Goal: Task Accomplishment & Management: Complete application form

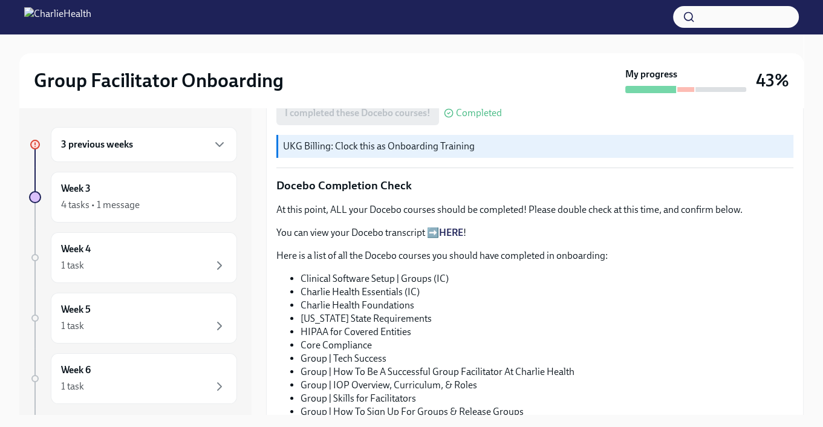
scroll to position [605, 0]
click at [105, 145] on h6 "3 previous weeks" at bounding box center [97, 144] width 72 height 13
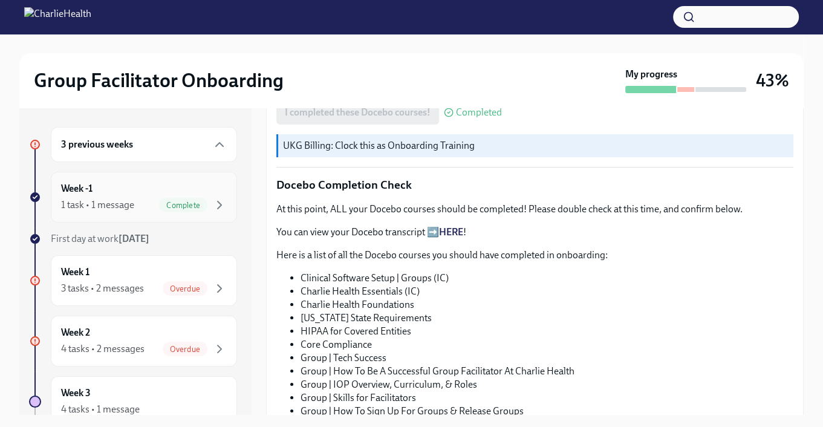
click at [139, 200] on div "1 task • 1 message Complete" at bounding box center [144, 205] width 166 height 15
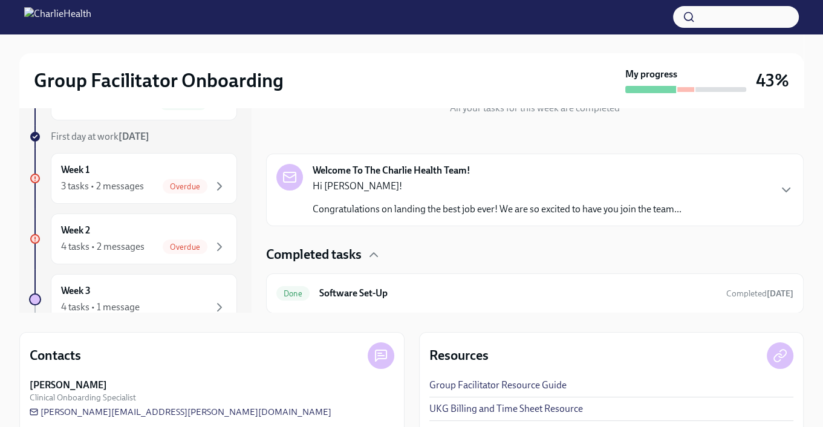
scroll to position [177, 0]
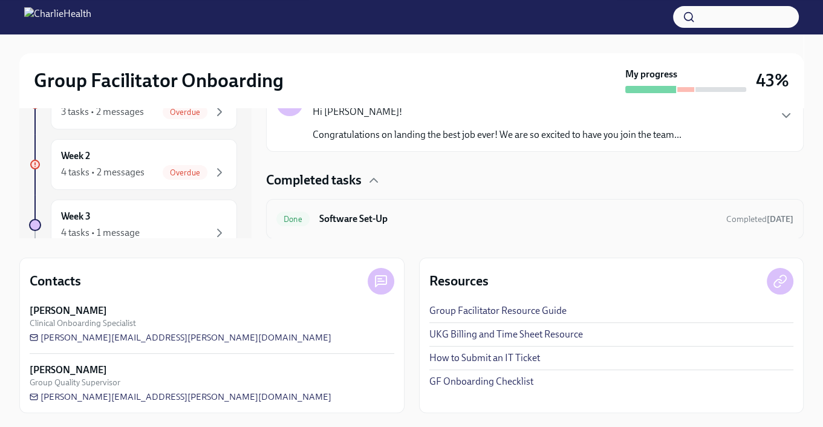
click at [350, 219] on h6 "Software Set-Up" at bounding box center [517, 218] width 397 height 13
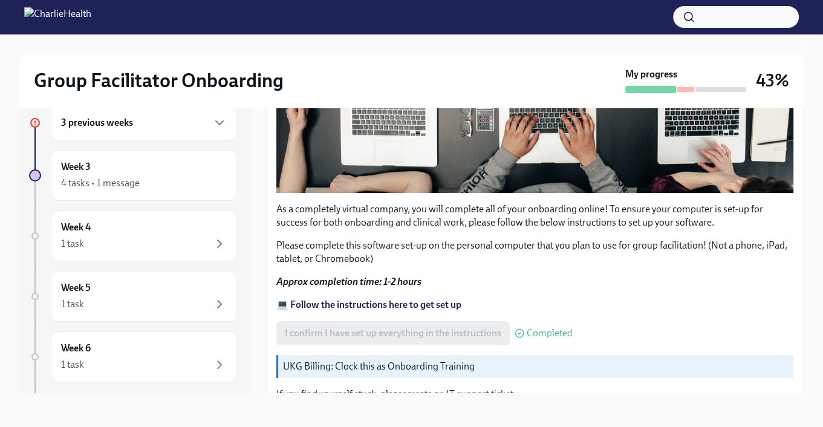
scroll to position [424, 0]
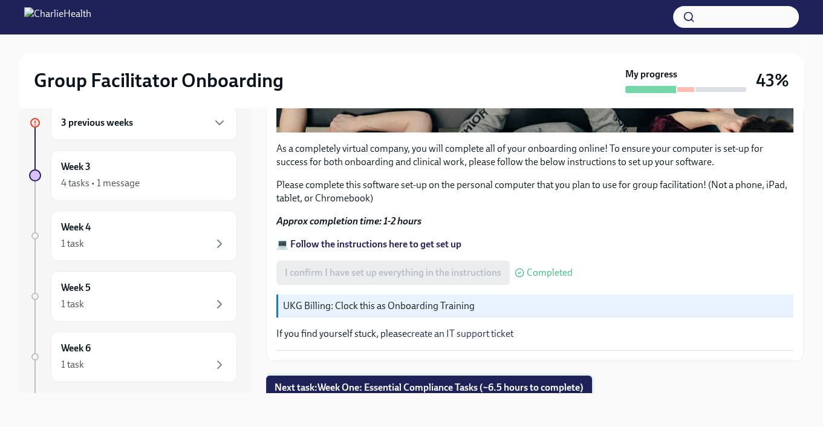
click at [431, 383] on span "Next task : Week One: Essential Compliance Tasks (~6.5 hours to complete)" at bounding box center [429, 388] width 309 height 12
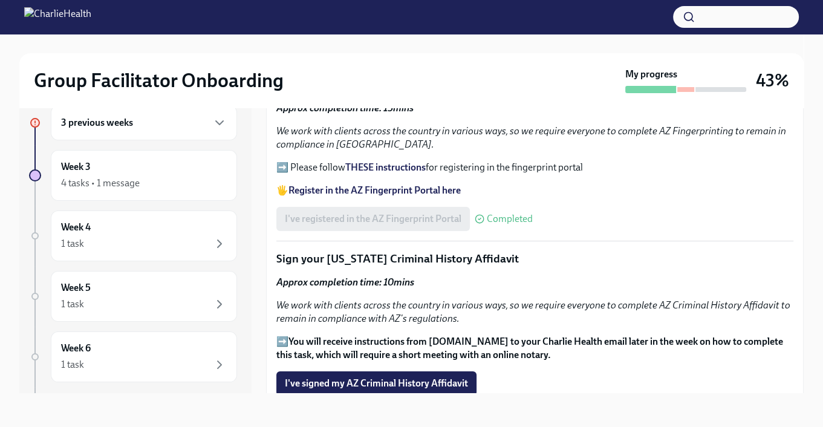
scroll to position [1392, 0]
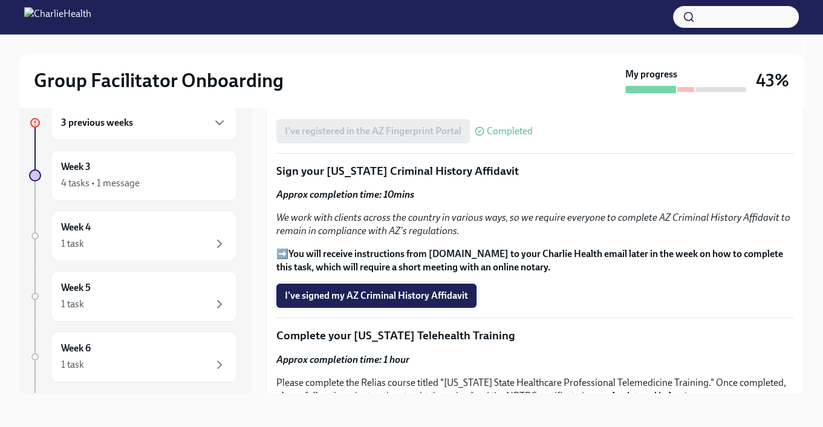
click at [419, 290] on span "I've signed my AZ Criminal History Affidavit" at bounding box center [376, 296] width 183 height 12
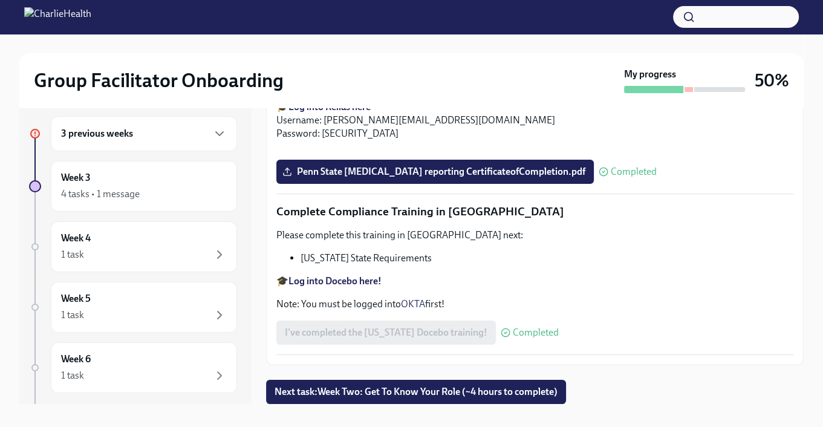
scroll to position [22, 0]
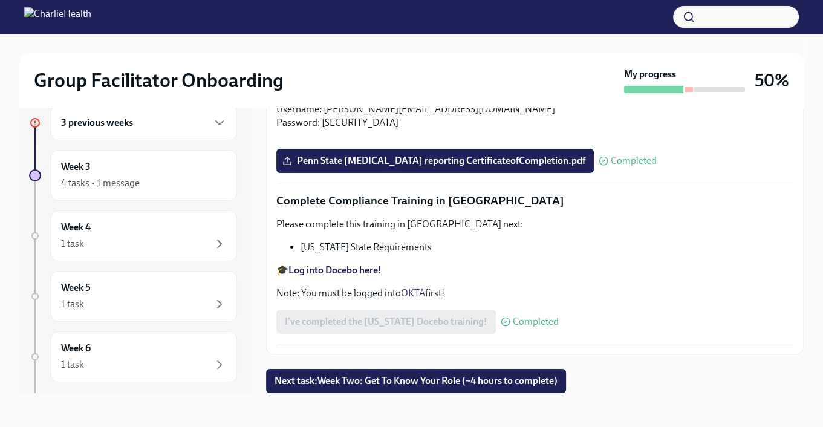
click at [511, 378] on span "Next task : Week Two: Get To Know Your Role (~4 hours to complete)" at bounding box center [416, 381] width 283 height 12
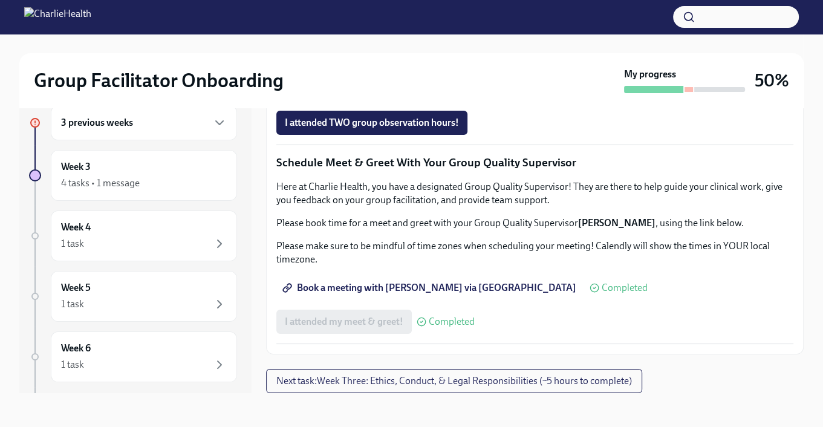
scroll to position [968, 0]
click at [395, 129] on span "I attended TWO group observation hours!" at bounding box center [372, 123] width 174 height 12
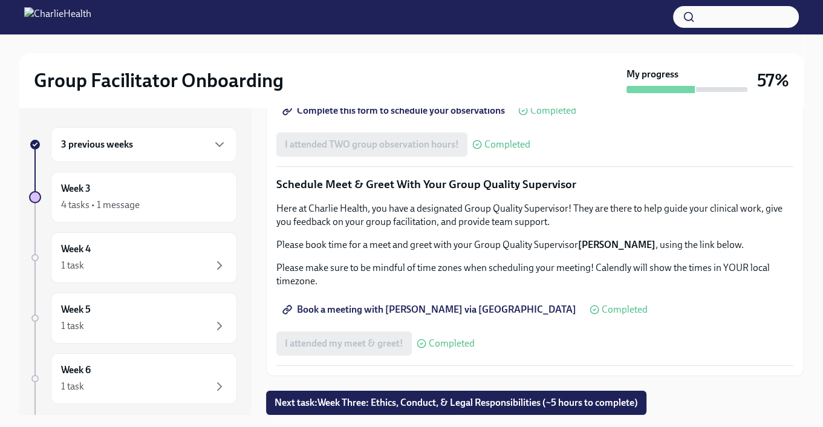
scroll to position [1188, 0]
click at [566, 402] on span "Next task : Week Three: Ethics, Conduct, & Legal Responsibilities (~5 hours to …" at bounding box center [457, 403] width 364 height 12
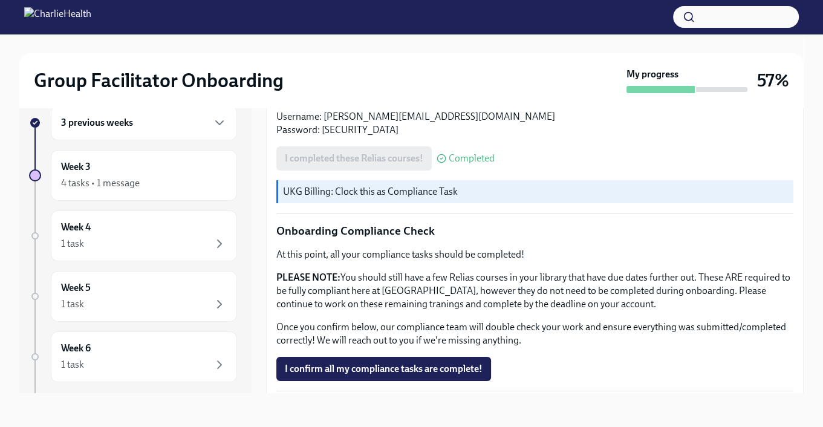
scroll to position [624, 0]
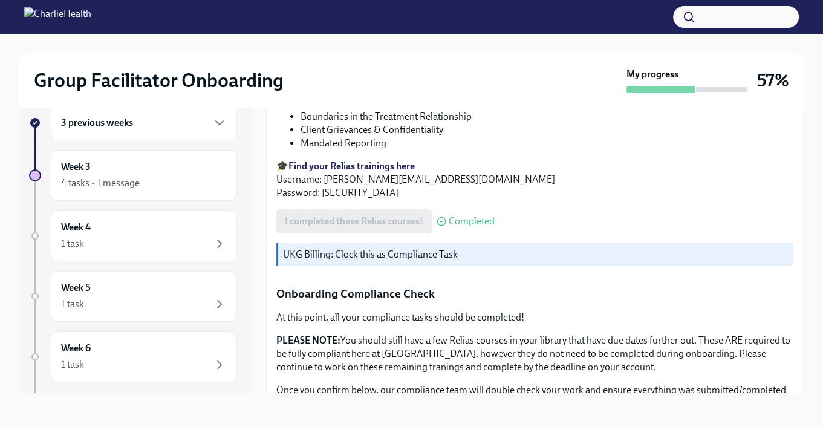
click at [369, 172] on strong "Find your Relias trainings here" at bounding box center [352, 165] width 126 height 11
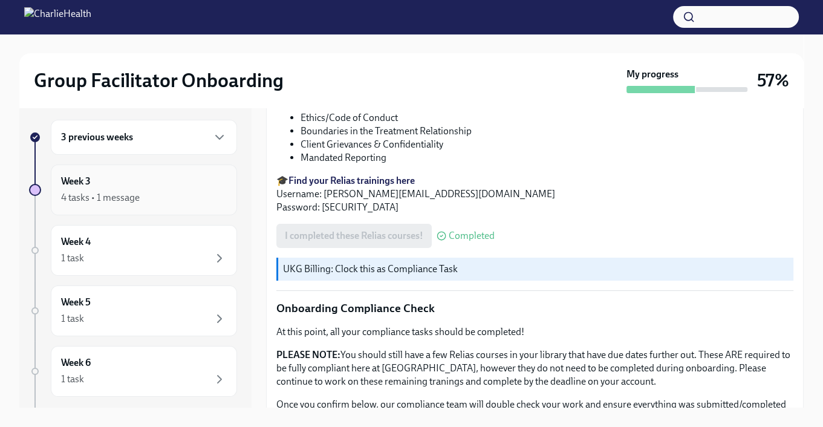
scroll to position [0, 0]
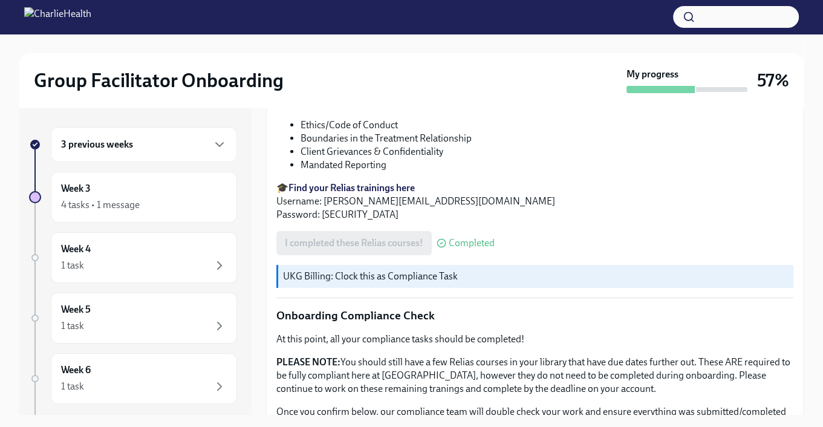
click at [188, 148] on div "3 previous weeks" at bounding box center [144, 144] width 166 height 15
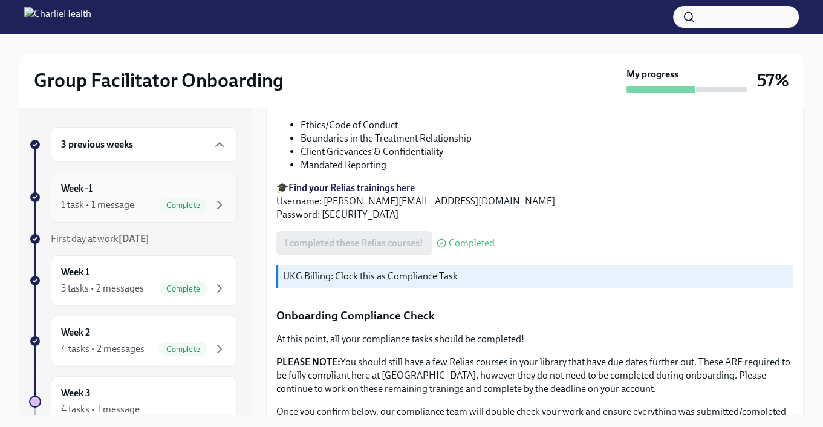
click at [212, 198] on icon "button" at bounding box center [219, 205] width 15 height 15
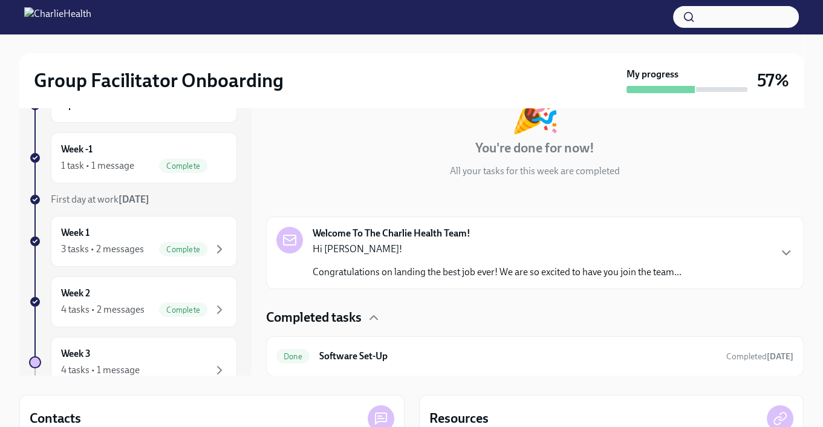
scroll to position [61, 0]
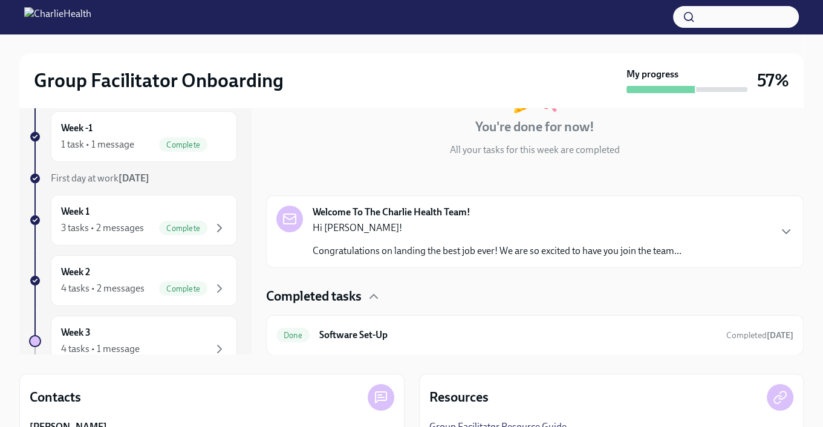
click at [508, 245] on p "Congratulations on landing the best job ever! We are so excited to have you joi…" at bounding box center [497, 250] width 369 height 13
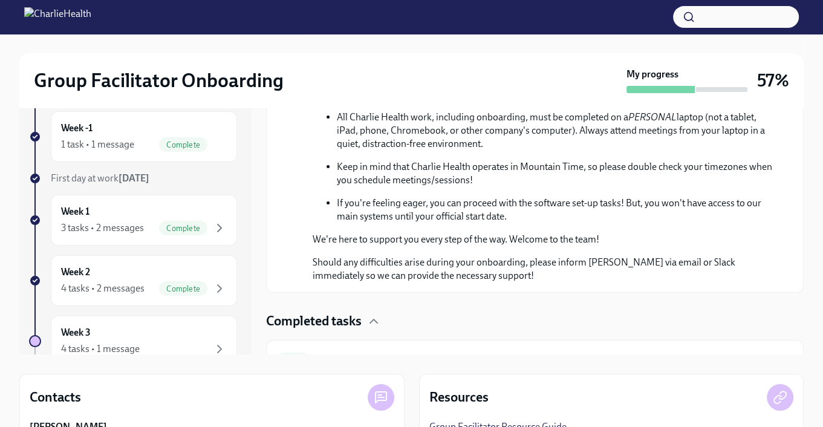
scroll to position [574, 0]
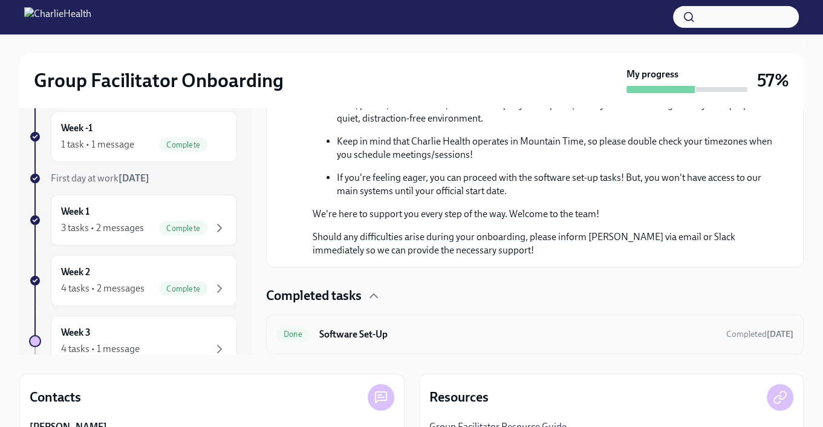
click at [477, 327] on div "Done Software Set-Up Completed [DATE]" at bounding box center [534, 334] width 517 height 19
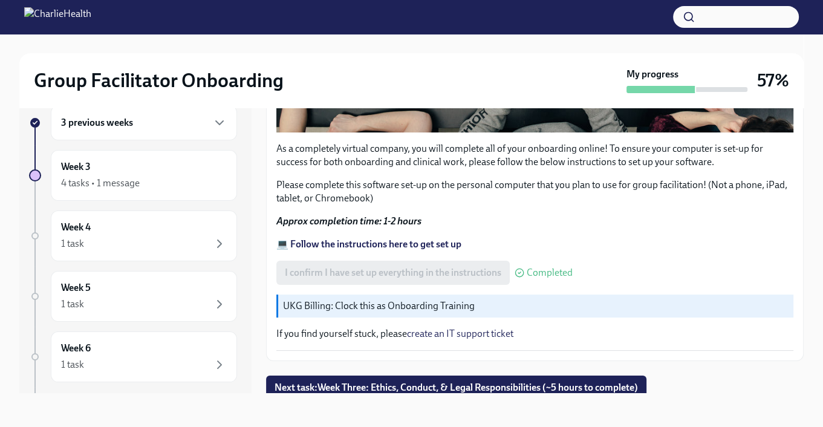
scroll to position [424, 0]
click at [496, 382] on span "Next task : Week Three: Ethics, Conduct, & Legal Responsibilities (~5 hours to …" at bounding box center [457, 388] width 364 height 12
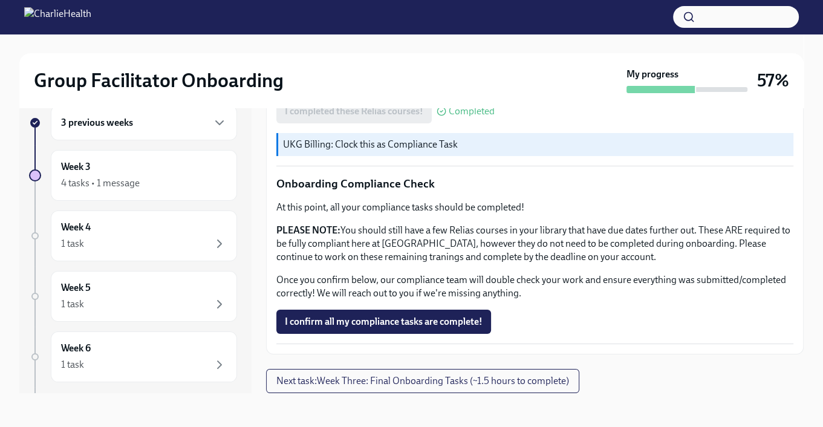
scroll to position [745, 0]
click at [522, 381] on span "Next task : Week Three: Final Onboarding Tasks (~1.5 hours to complete)" at bounding box center [422, 381] width 293 height 12
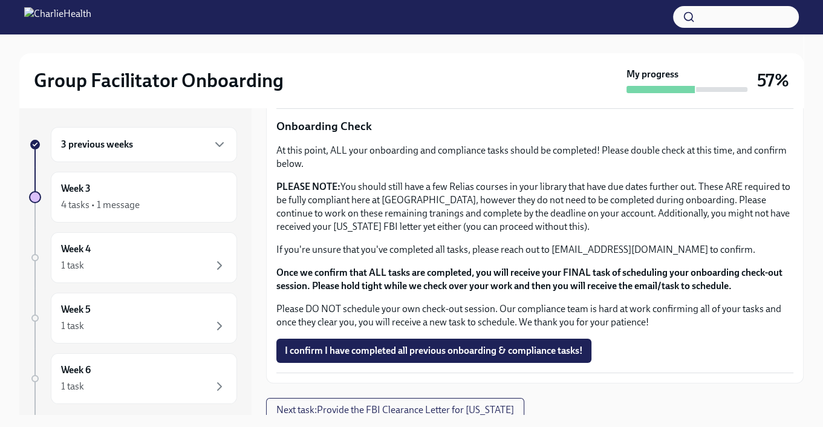
click at [131, 138] on h6 "3 previous weeks" at bounding box center [97, 144] width 72 height 13
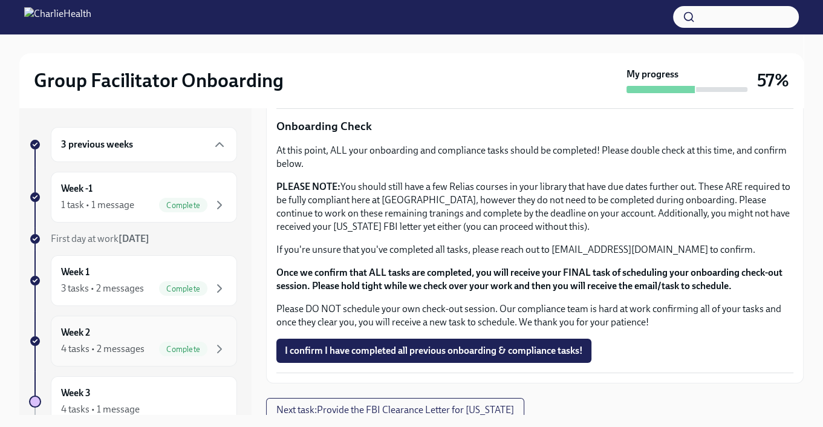
click at [116, 333] on div "Week 2 4 tasks • 2 messages Complete" at bounding box center [144, 341] width 166 height 30
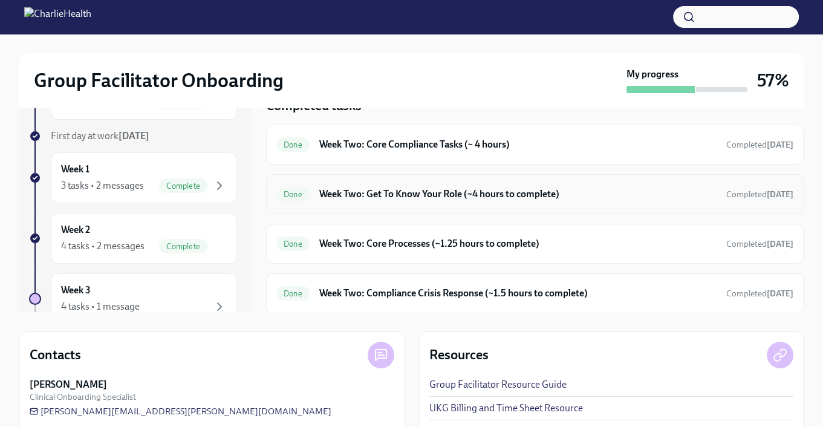
scroll to position [121, 0]
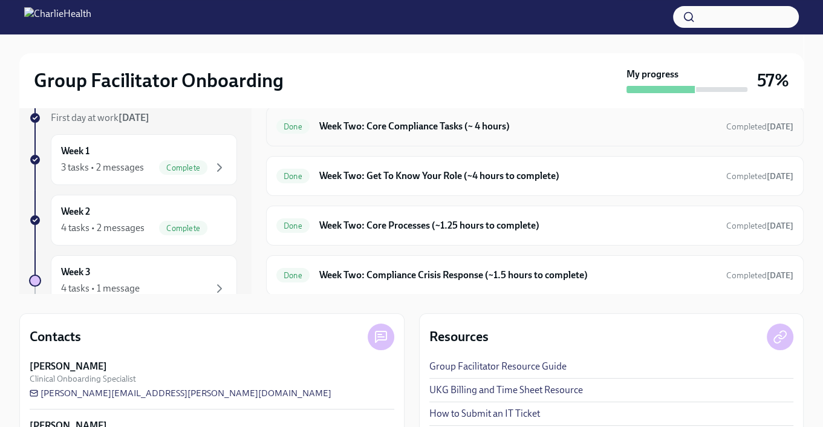
click at [455, 129] on h6 "Week Two: Core Compliance Tasks (~ 4 hours)" at bounding box center [517, 126] width 397 height 13
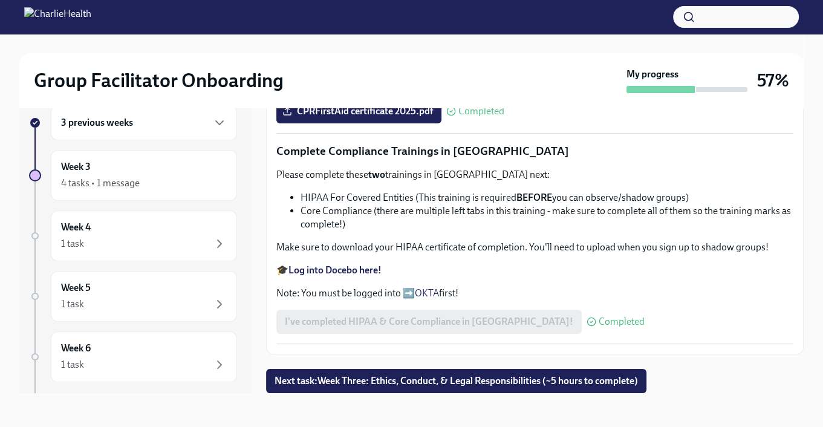
scroll to position [819, 0]
click at [446, 381] on span "Next task : Week Three: Ethics, Conduct, & Legal Responsibilities (~5 hours to …" at bounding box center [457, 381] width 364 height 12
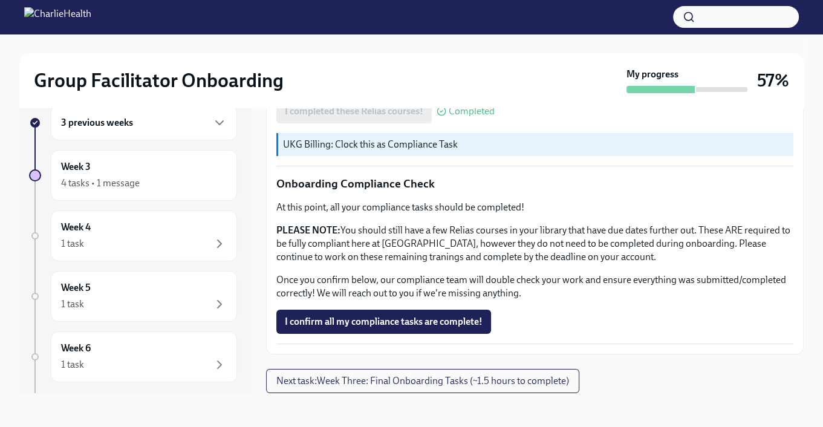
scroll to position [745, 0]
click at [514, 379] on span "Next task : Week Three: Final Onboarding Tasks (~1.5 hours to complete)" at bounding box center [422, 381] width 293 height 12
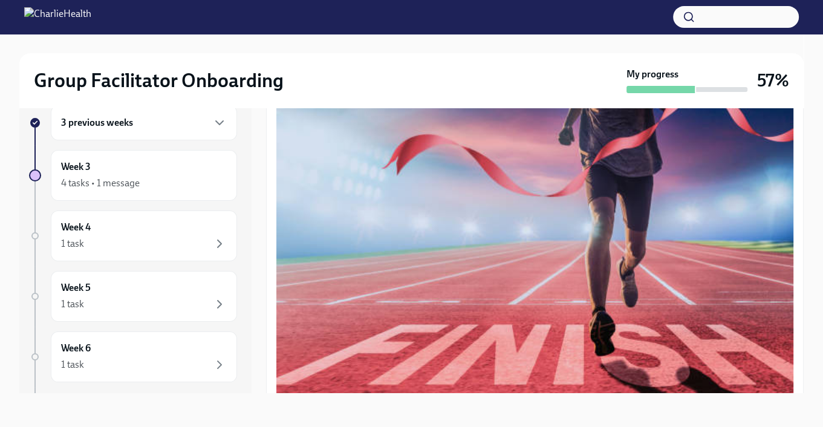
click at [186, 130] on div "3 previous weeks" at bounding box center [144, 122] width 186 height 35
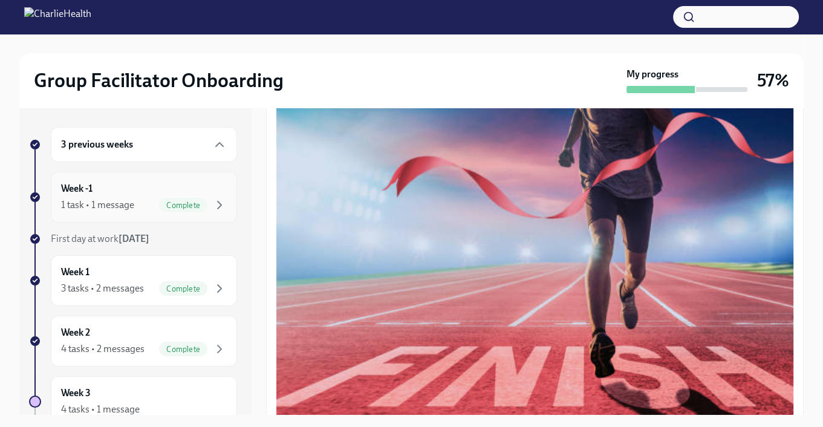
click at [157, 186] on div "Week -1 1 task • 1 message Complete" at bounding box center [144, 197] width 166 height 30
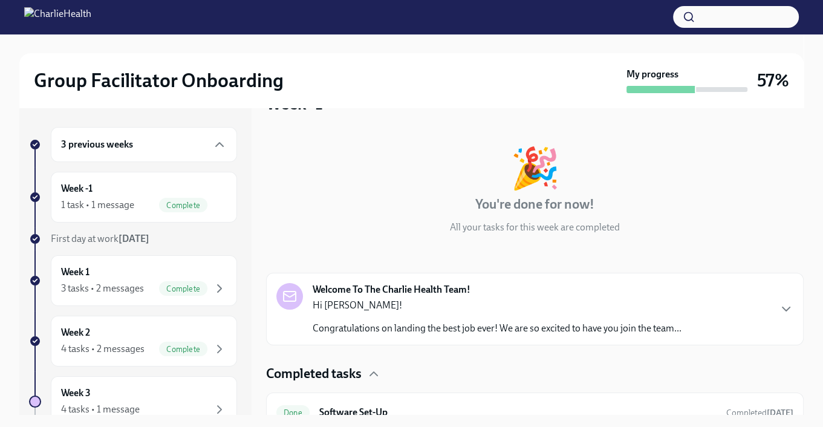
scroll to position [51, 0]
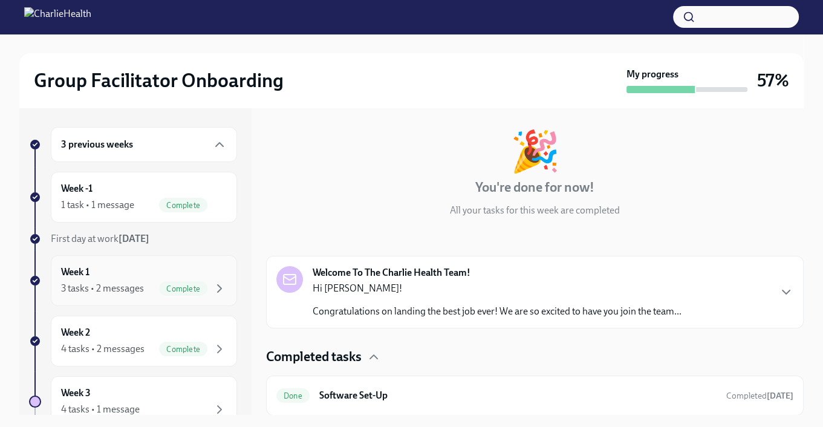
click at [109, 275] on div "Week 1 3 tasks • 2 messages Complete" at bounding box center [144, 281] width 166 height 30
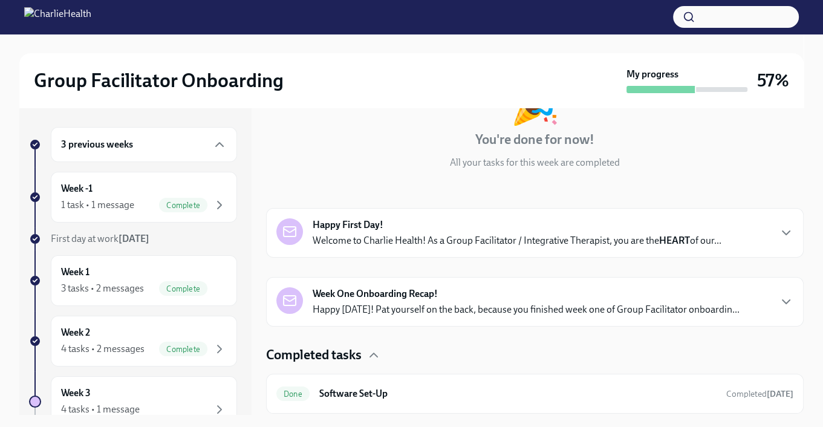
scroll to position [196, 0]
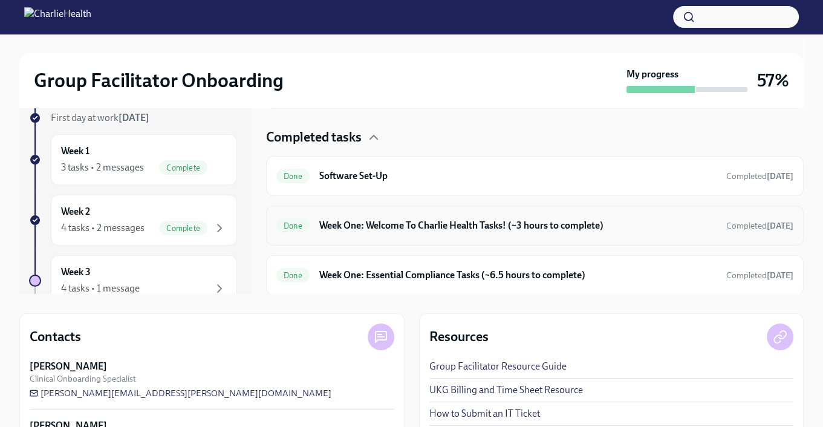
click at [422, 226] on h6 "Week One: Welcome To Charlie Health Tasks! (~3 hours to complete)" at bounding box center [517, 225] width 397 height 13
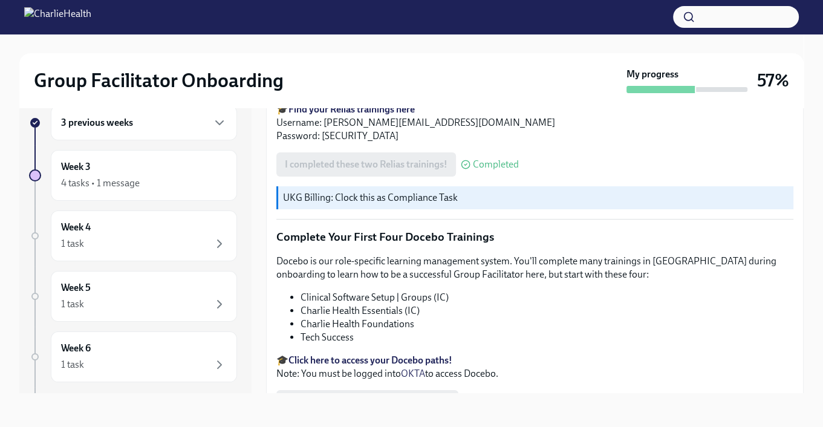
scroll to position [1634, 0]
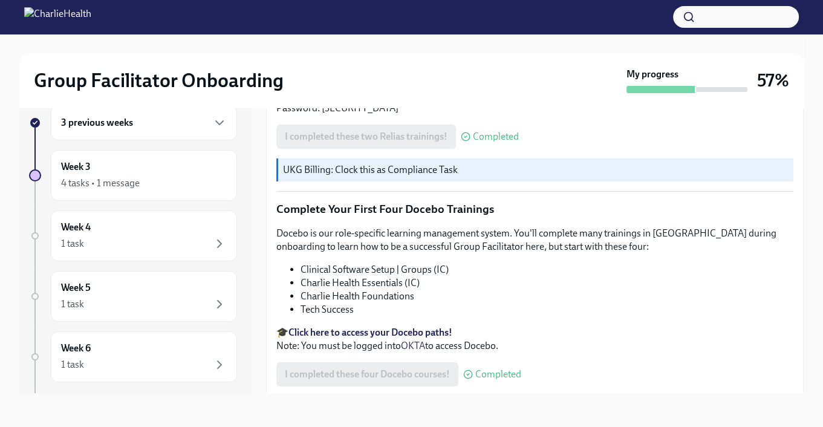
click at [417, 327] on strong "Click here to access your Docebo paths!" at bounding box center [371, 332] width 164 height 11
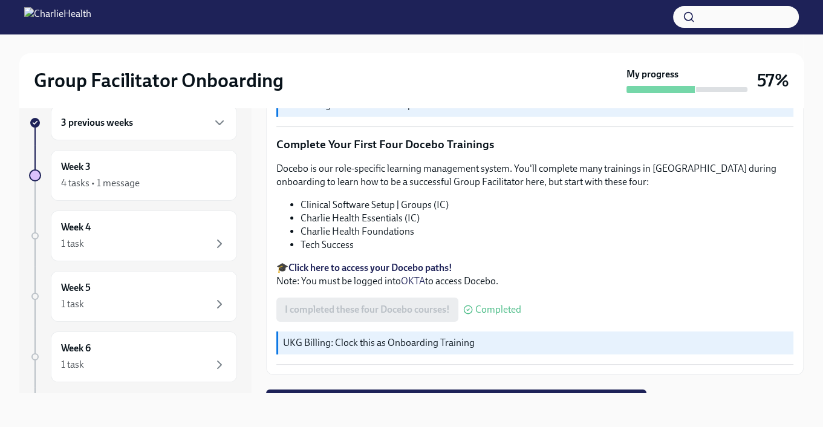
scroll to position [1699, 0]
click at [457, 395] on span "Next task : Week Three: Ethics, Conduct, & Legal Responsibilities (~5 hours to …" at bounding box center [457, 401] width 364 height 12
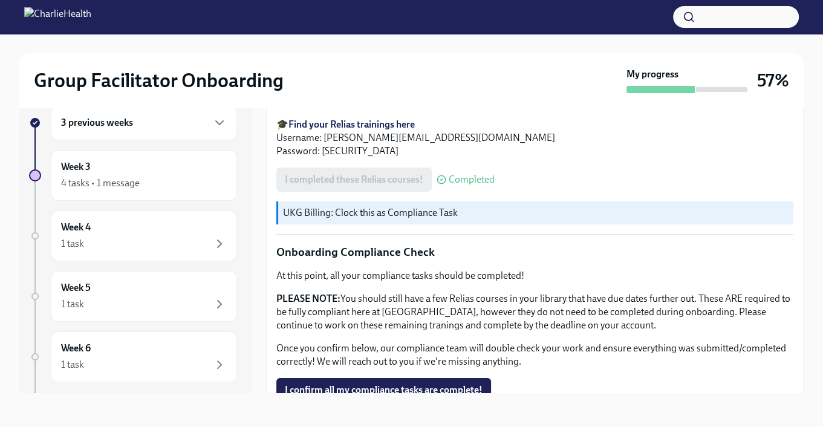
scroll to position [745, 0]
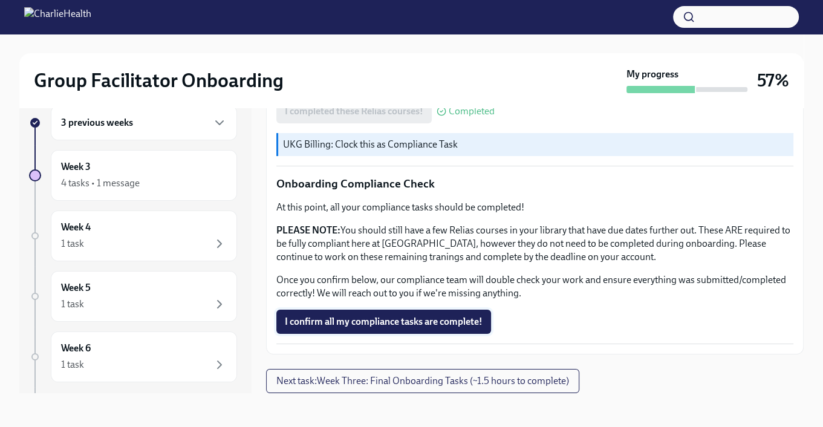
click at [468, 324] on span "I confirm all my compliance tasks are complete!" at bounding box center [384, 322] width 198 height 12
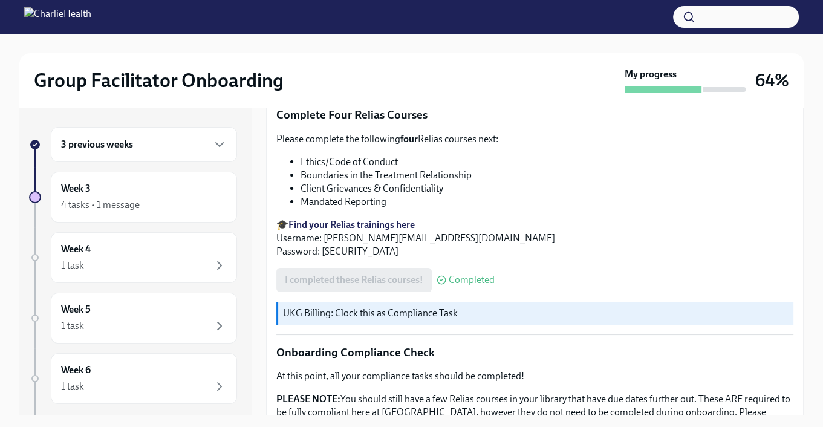
scroll to position [745, 0]
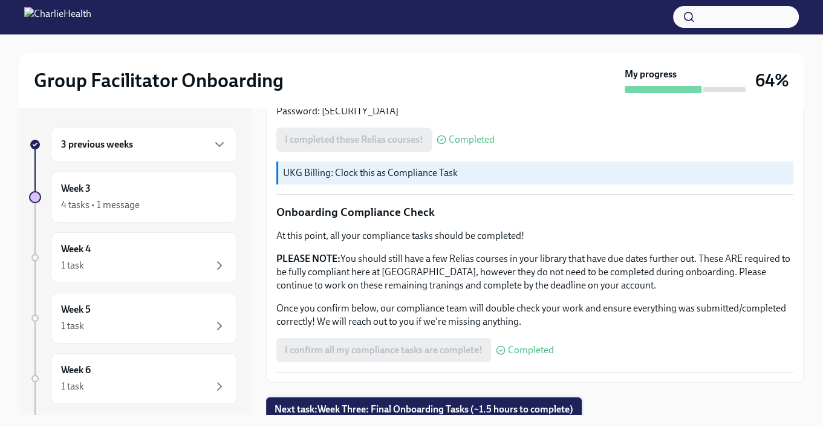
click at [520, 404] on span "Next task : Week Three: Final Onboarding Tasks (~1.5 hours to complete)" at bounding box center [424, 410] width 299 height 12
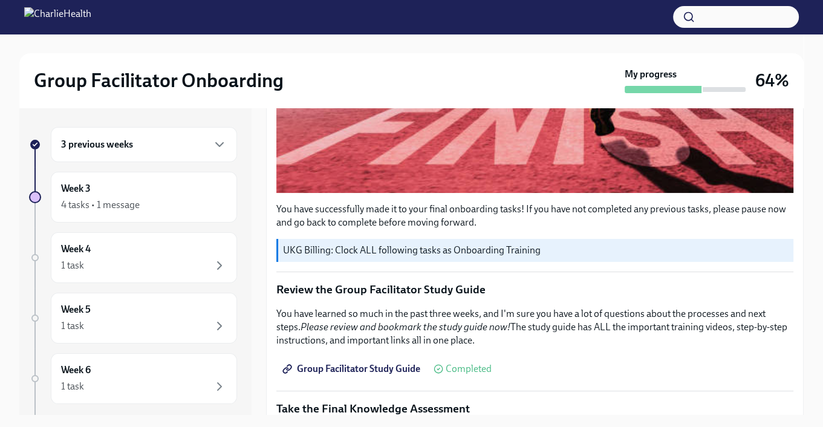
scroll to position [484, 0]
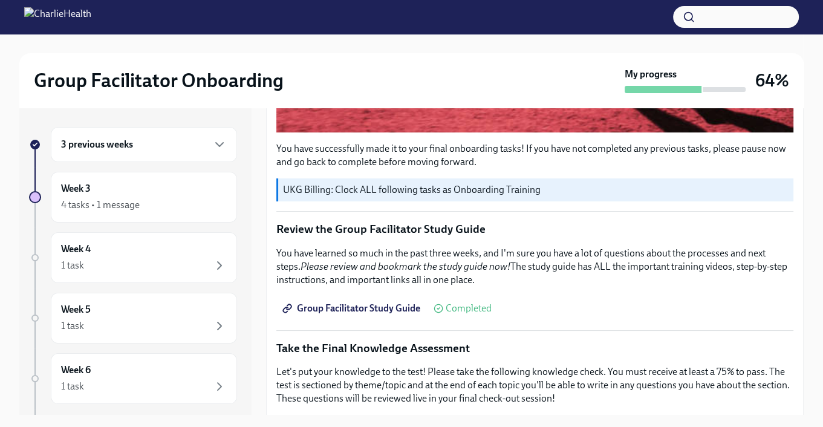
click at [381, 303] on span "Group Facilitator Study Guide" at bounding box center [353, 309] width 136 height 12
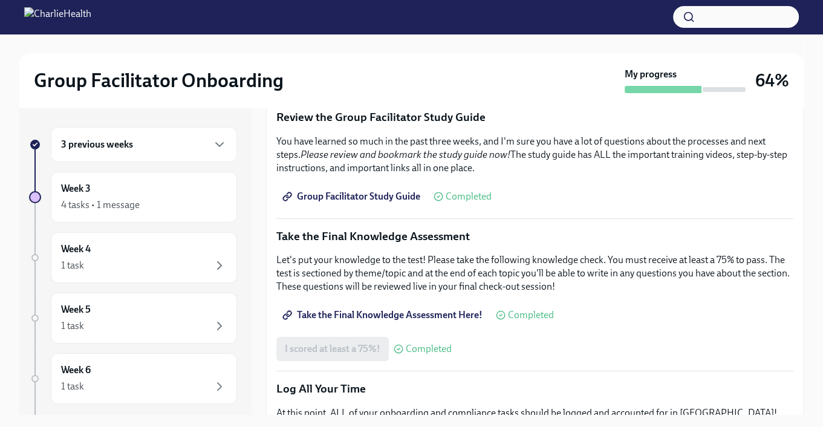
scroll to position [580, 0]
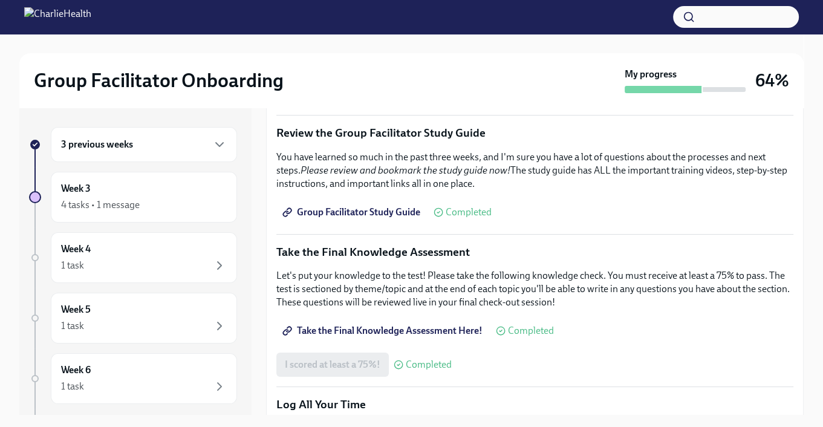
click at [370, 325] on span "Take the Final Knowledge Assessment Here!" at bounding box center [384, 331] width 198 height 12
click at [394, 206] on span "Group Facilitator Study Guide" at bounding box center [353, 212] width 136 height 12
click at [370, 208] on span "Group Facilitator Study Guide" at bounding box center [353, 212] width 136 height 12
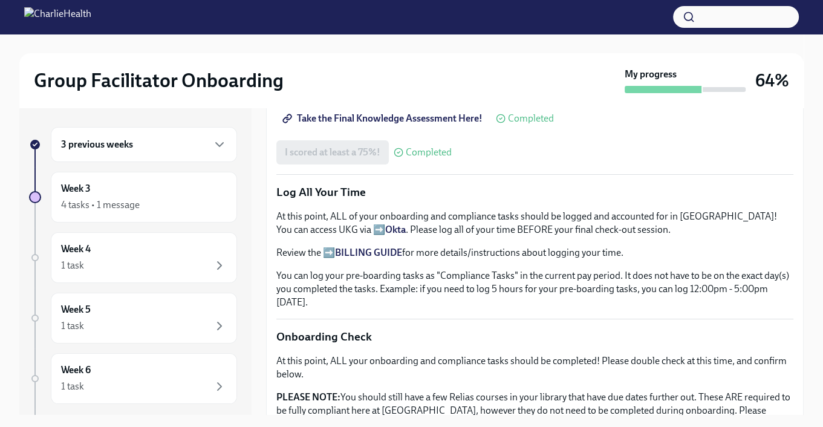
scroll to position [762, 0]
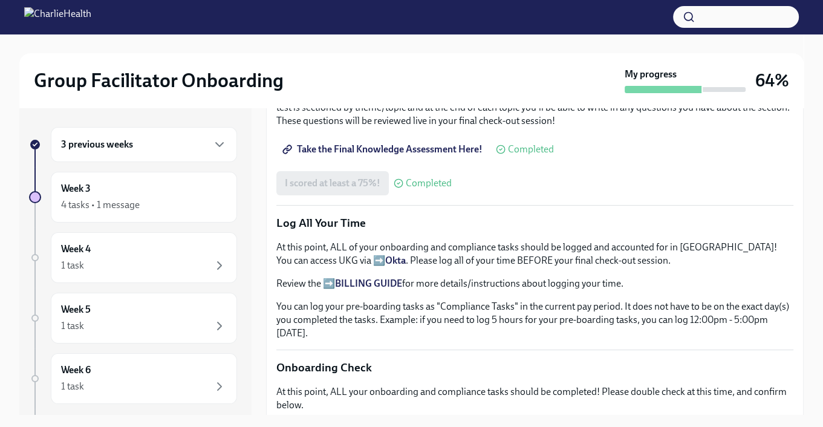
click at [350, 177] on div "I scored at least a 75%! Completed" at bounding box center [363, 183] width 175 height 24
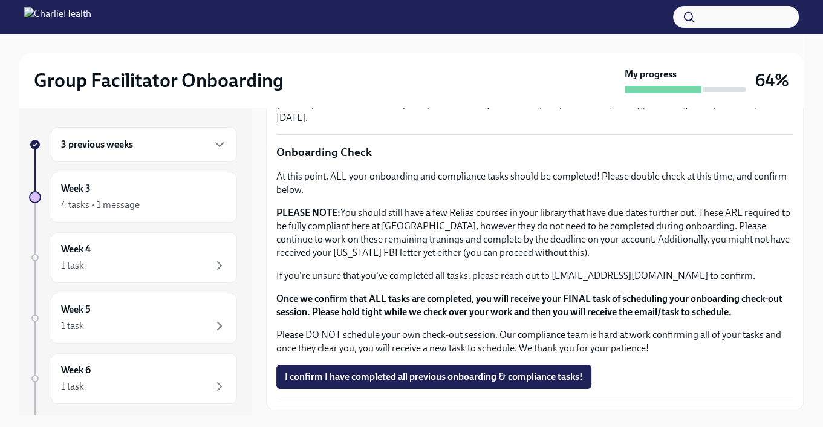
scroll to position [1003, 0]
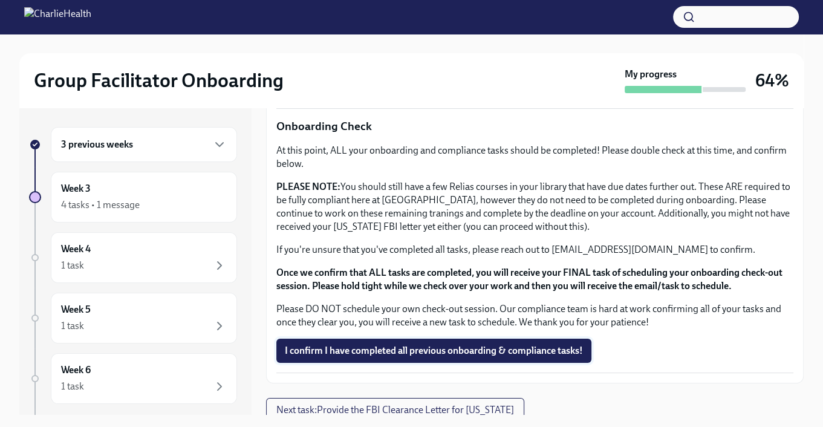
click at [465, 345] on span "I confirm I have completed all previous onboarding & compliance tasks!" at bounding box center [434, 351] width 298 height 12
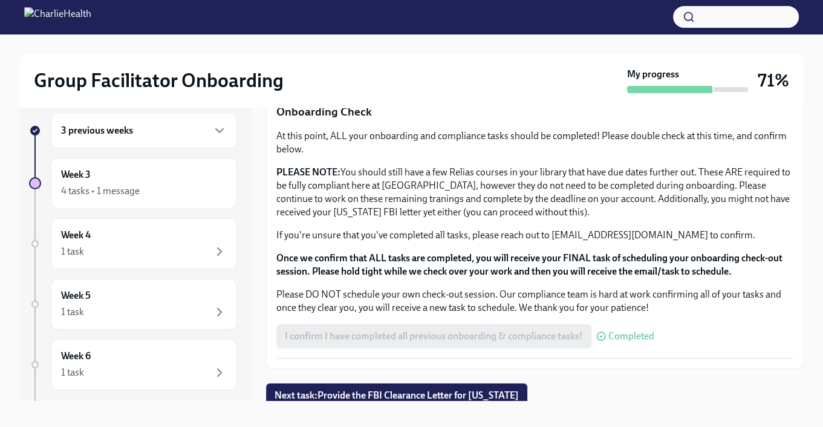
scroll to position [22, 0]
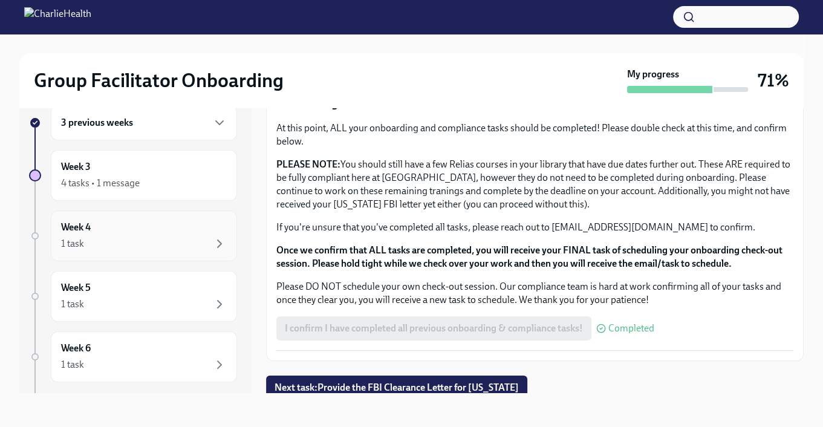
click at [171, 250] on div "1 task" at bounding box center [144, 244] width 166 height 15
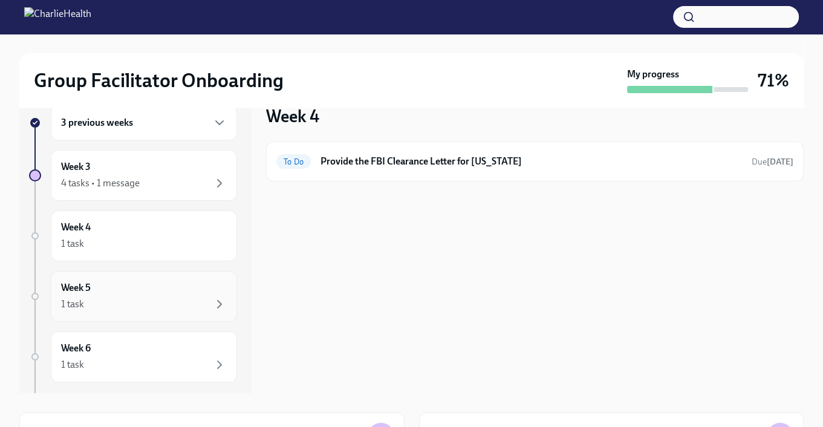
click at [159, 287] on div "Week 5 1 task" at bounding box center [144, 296] width 166 height 30
click at [162, 350] on div "Week 6 1 task" at bounding box center [144, 357] width 166 height 30
click at [142, 123] on div "3 previous weeks" at bounding box center [144, 123] width 166 height 15
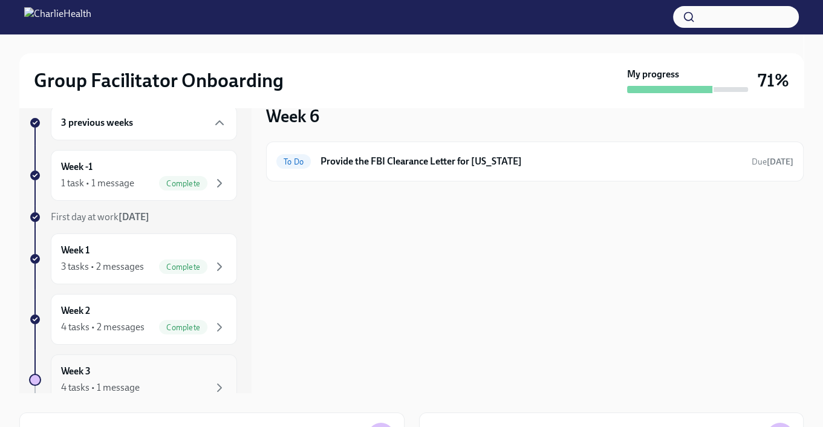
click at [131, 381] on div "4 tasks • 1 message" at bounding box center [144, 388] width 166 height 15
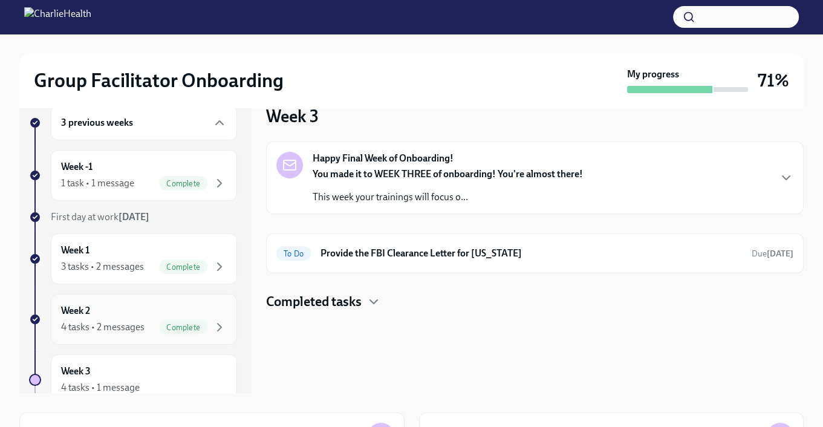
scroll to position [121, 0]
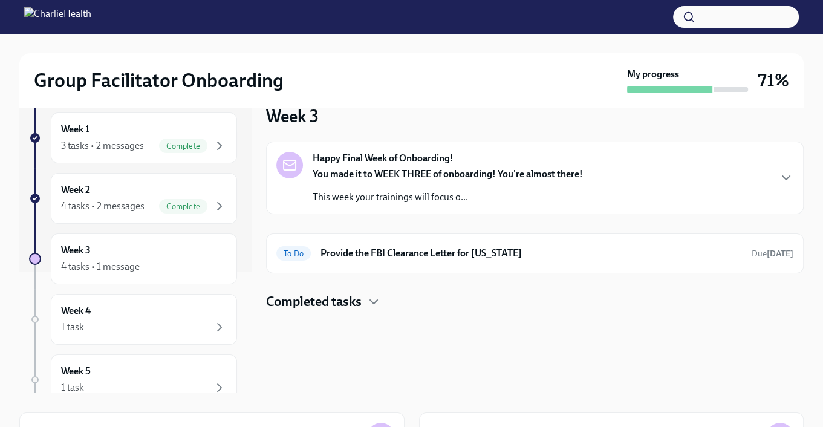
click at [543, 183] on div "You made it to WEEK THREE of onboarding! You're almost there! This week your tr…" at bounding box center [448, 186] width 270 height 36
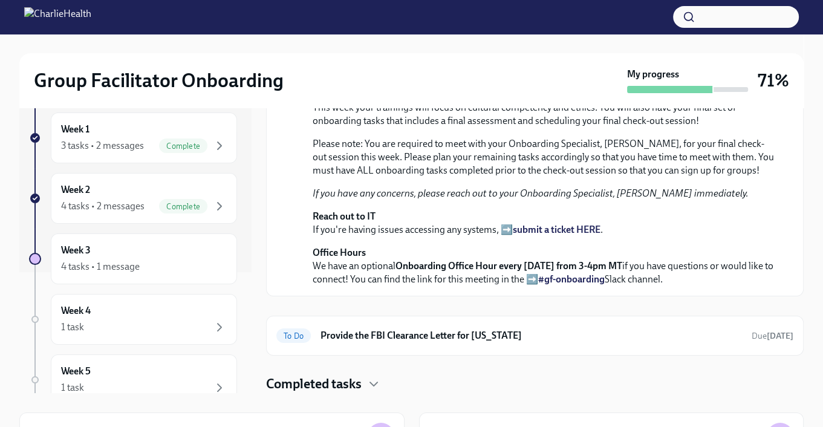
scroll to position [403, 0]
click at [514, 335] on h6 "Provide the FBI Clearance Letter for [US_STATE]" at bounding box center [532, 335] width 422 height 13
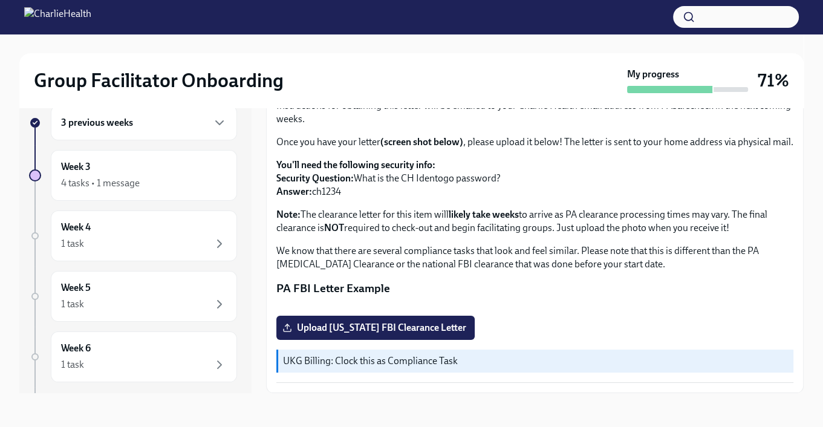
scroll to position [250, 0]
